Goal: Information Seeking & Learning: Find specific page/section

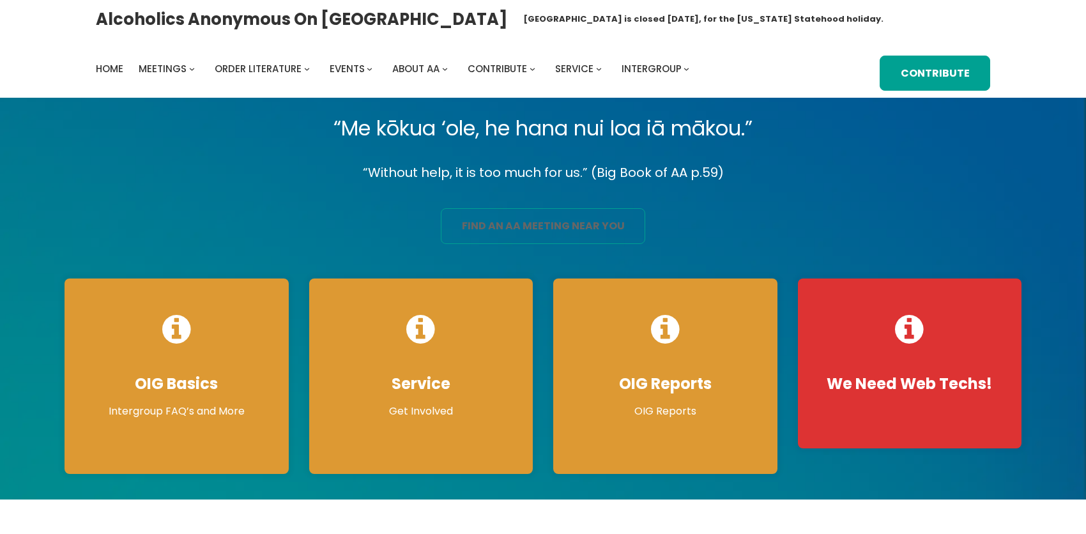
click at [492, 240] on link "find an aa meeting near you" at bounding box center [543, 226] width 204 height 36
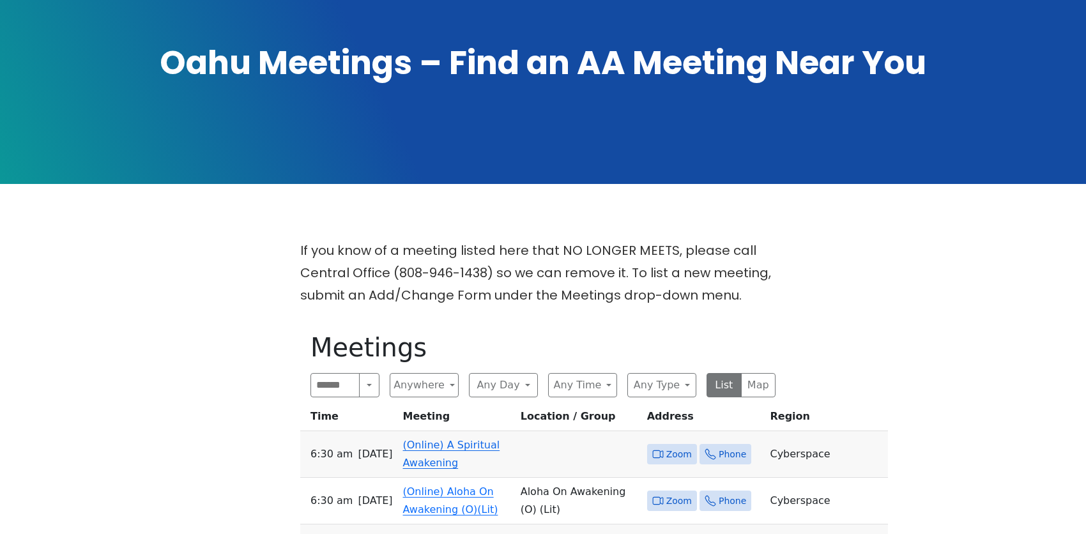
scroll to position [192, 0]
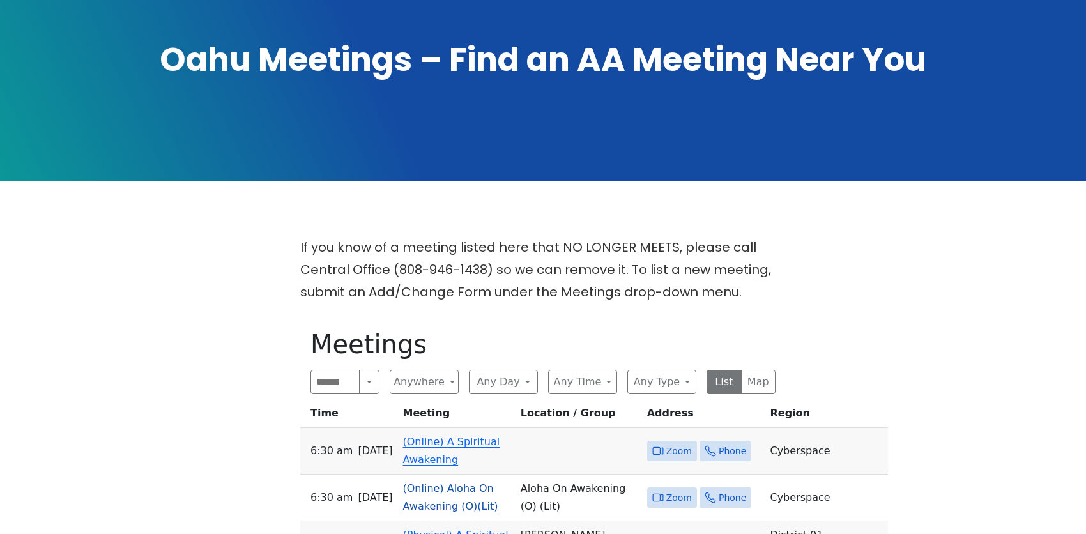
click at [441, 482] on link "(Online) Aloha On Awakening (O)(Lit)" at bounding box center [450, 497] width 95 height 30
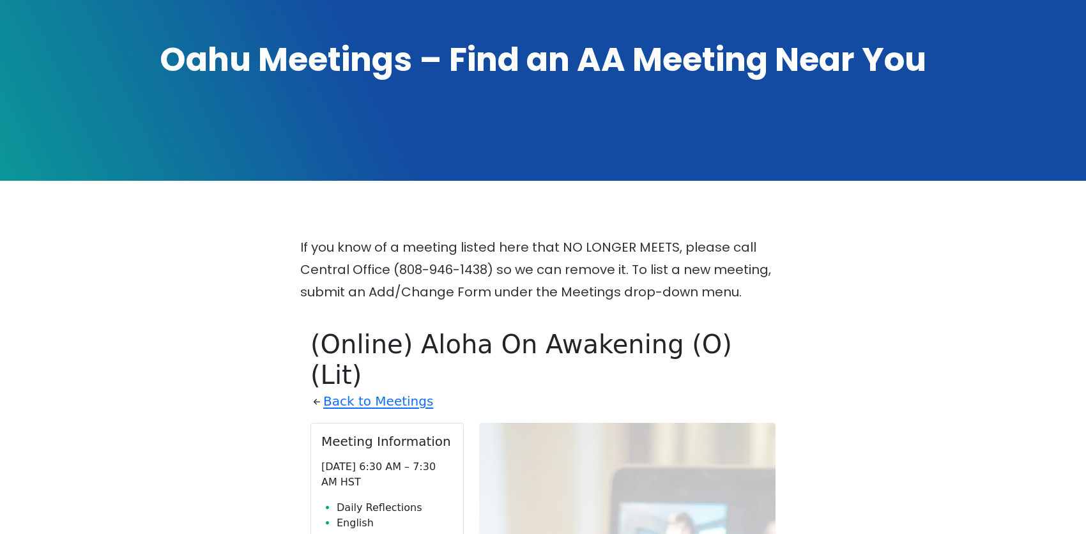
scroll to position [469, 0]
